Goal: Task Accomplishment & Management: Manage account settings

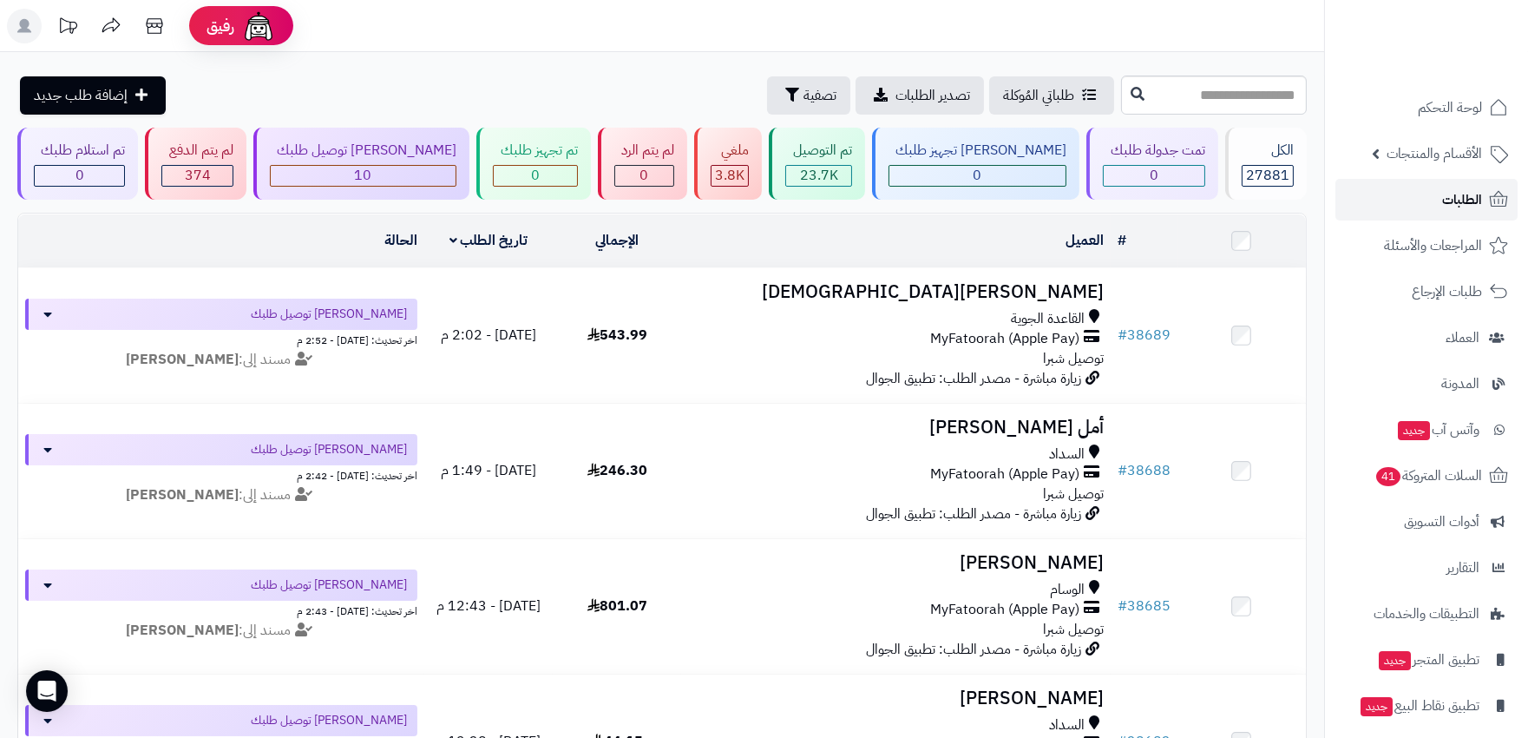
click at [1453, 205] on span "الطلبات" at bounding box center [1462, 199] width 40 height 24
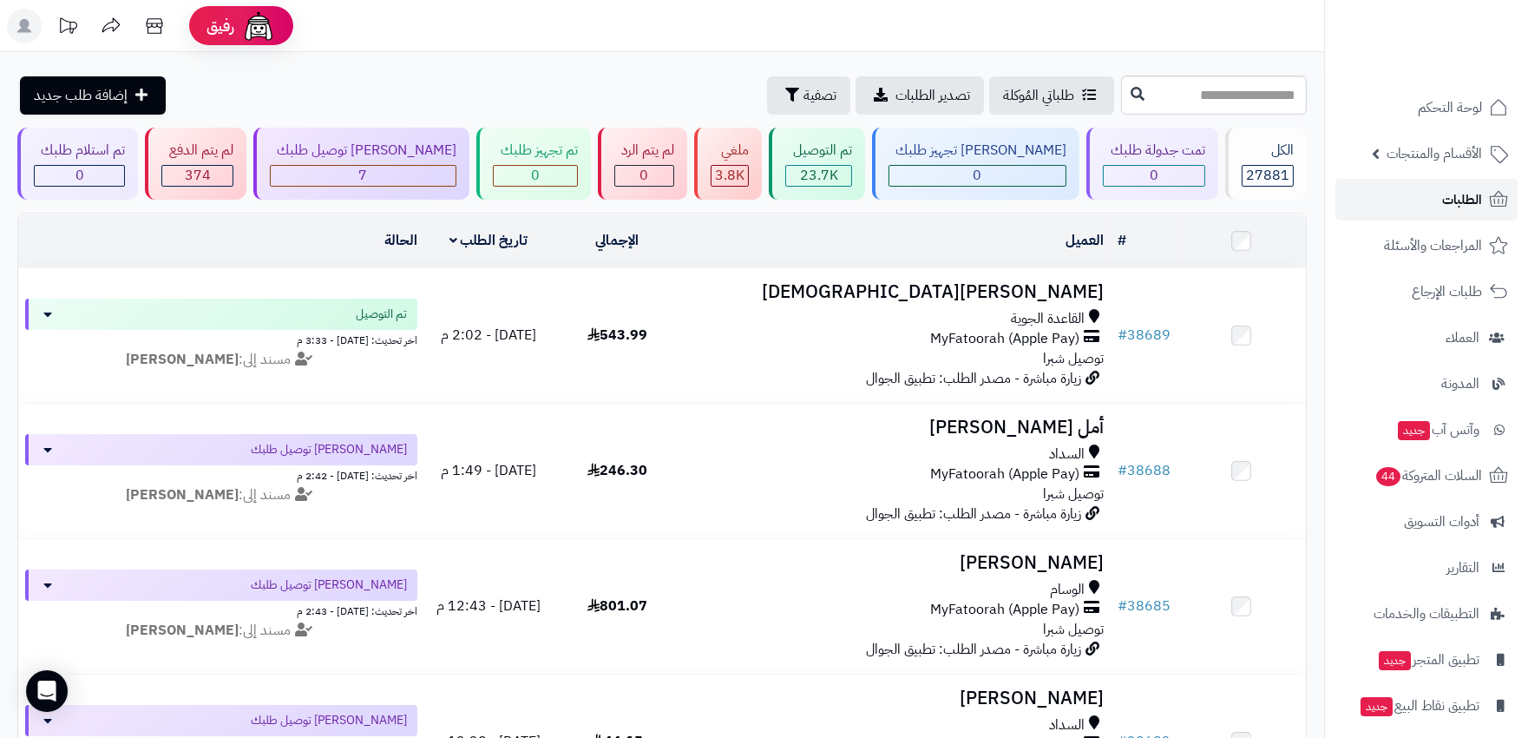
click at [1453, 205] on span "الطلبات" at bounding box center [1462, 199] width 40 height 24
